Goal: Find specific page/section: Find specific page/section

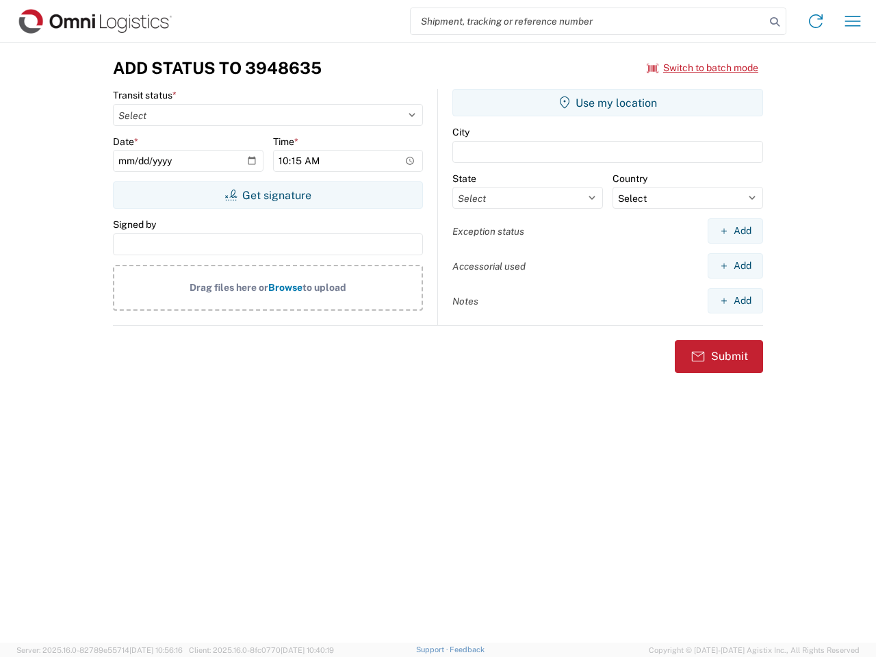
click at [588, 21] on input "search" at bounding box center [588, 21] width 354 height 26
click at [774, 22] on icon at bounding box center [774, 21] width 19 height 19
click at [816, 21] on icon at bounding box center [816, 21] width 22 height 22
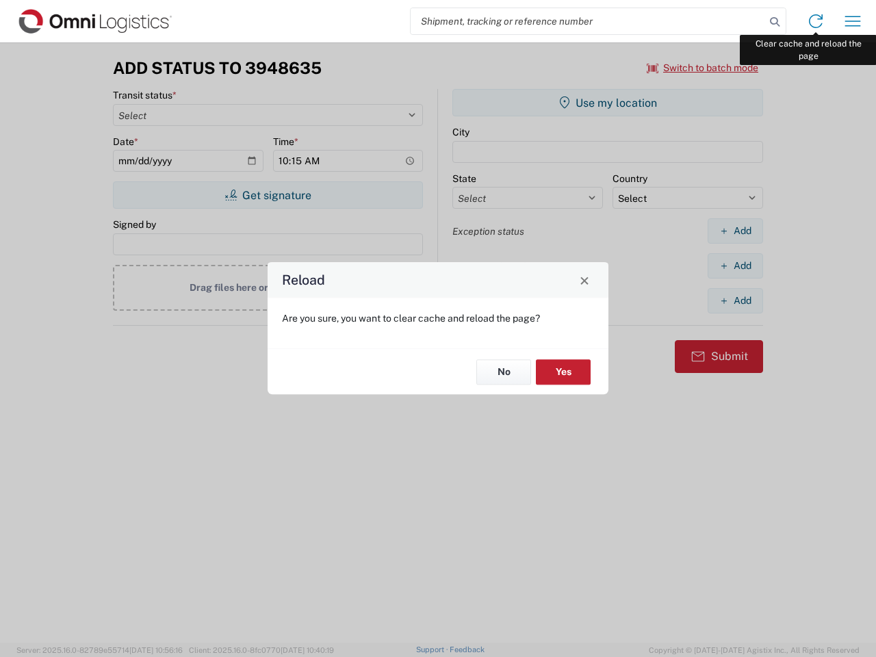
click at [852, 21] on div "Reload Are you sure, you want to clear cache and reload the page? No Yes" at bounding box center [438, 328] width 876 height 657
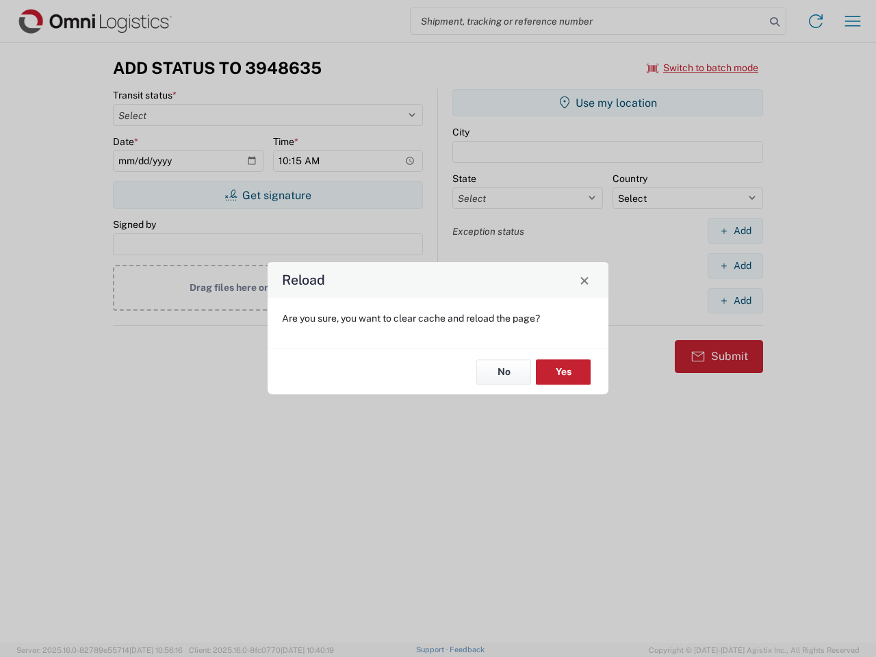
click at [703, 68] on div "Reload Are you sure, you want to clear cache and reload the page? No Yes" at bounding box center [438, 328] width 876 height 657
click at [268, 195] on div "Reload Are you sure, you want to clear cache and reload the page? No Yes" at bounding box center [438, 328] width 876 height 657
click at [608, 103] on div "Reload Are you sure, you want to clear cache and reload the page? No Yes" at bounding box center [438, 328] width 876 height 657
click at [735, 231] on div "Reload Are you sure, you want to clear cache and reload the page? No Yes" at bounding box center [438, 328] width 876 height 657
click at [735, 265] on div "Reload Are you sure, you want to clear cache and reload the page? No Yes" at bounding box center [438, 328] width 876 height 657
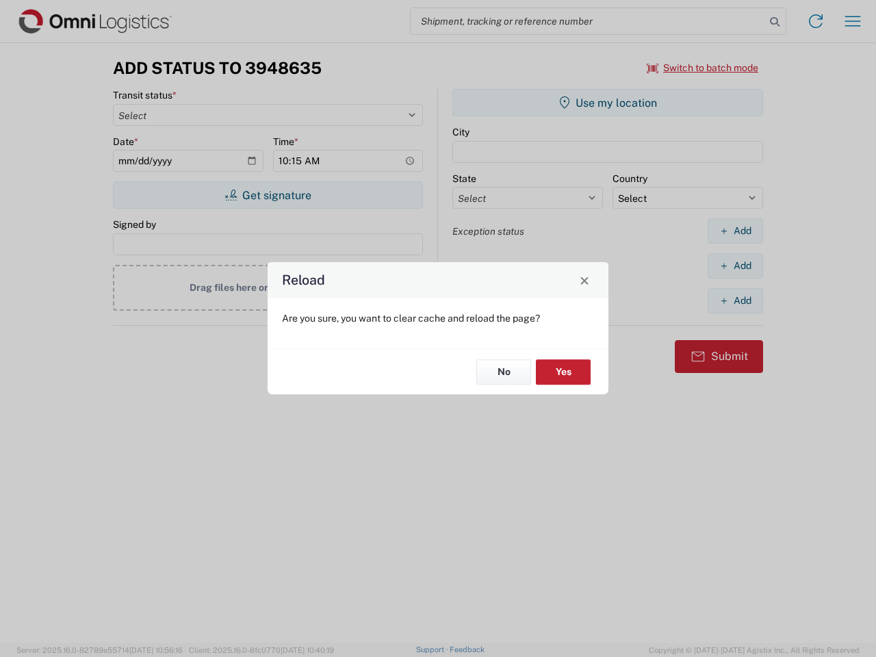
click at [735, 300] on div "Reload Are you sure, you want to clear cache and reload the page? No Yes" at bounding box center [438, 328] width 876 height 657
